Goal: Go to known website: Go to known website

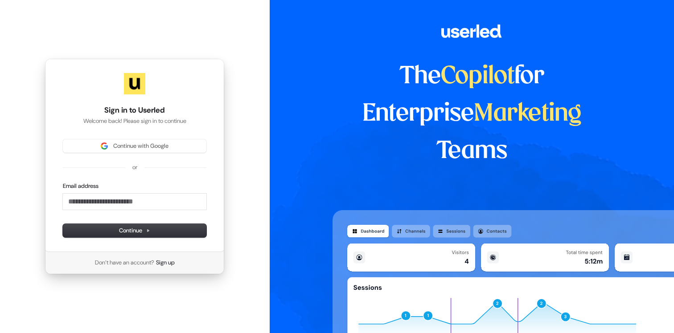
click at [147, 139] on div "Sign in to Userled Welcome back! Please sign in to continue Continue with Googl…" at bounding box center [134, 155] width 179 height 193
click at [144, 143] on span "Continue with Google" at bounding box center [140, 146] width 55 height 8
